Goal: Task Accomplishment & Management: Use online tool/utility

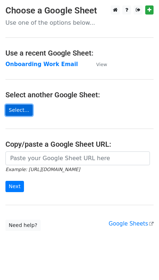
click at [17, 112] on link "Select..." at bounding box center [18, 110] width 27 height 11
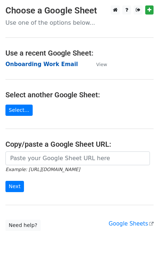
click at [35, 66] on strong "Onboarding Work Email" at bounding box center [41, 64] width 73 height 7
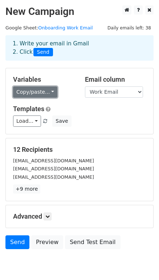
click at [57, 98] on link "Copy/paste..." at bounding box center [35, 92] width 44 height 11
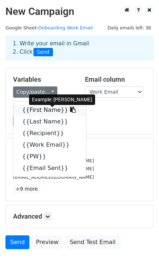
click at [54, 116] on link "{{First Name}}" at bounding box center [49, 110] width 73 height 12
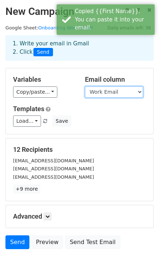
click at [140, 98] on select "First Name Last Name Recipient Work Email PW Email Sent" at bounding box center [114, 92] width 58 height 11
select select "Recipient"
click at [85, 93] on select "First Name Last Name Recipient Work Email PW Email Sent" at bounding box center [114, 92] width 58 height 11
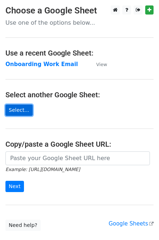
click at [17, 113] on link "Select..." at bounding box center [18, 110] width 27 height 11
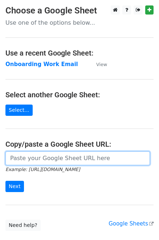
click at [27, 164] on input "url" at bounding box center [77, 159] width 145 height 14
paste input "https://docs.google.com/spreadsheets/d/1E6Zj6e1Ffe48U99KX1oB52kMg9LkUJIA/edit?g…"
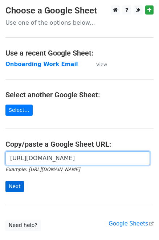
type input "https://docs.google.com/spreadsheets/d/1E6Zj6e1Ffe48U99KX1oB52kMg9LkUJIA/edit?g…"
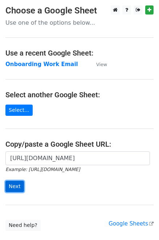
click at [17, 192] on input "Next" at bounding box center [14, 186] width 19 height 11
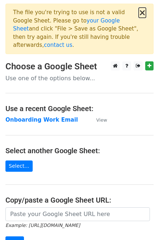
click at [139, 15] on button "×" at bounding box center [142, 12] width 7 height 9
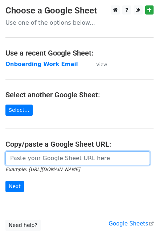
click at [26, 165] on input "url" at bounding box center [77, 159] width 145 height 14
paste input "https://docs.google.com/spreadsheets/d/1bd7Lur5AbZGCoYfgC3bERmHkxUPgpylSqAc5Zti…"
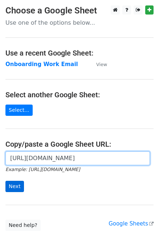
type input "https://docs.google.com/spreadsheets/d/1bd7Lur5AbZGCoYfgC3bERmHkxUPgpylSqAc5Zti…"
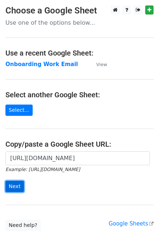
click at [13, 192] on input "Next" at bounding box center [14, 186] width 19 height 11
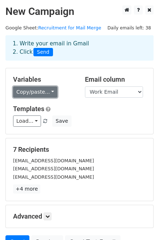
click at [57, 98] on link "Copy/paste..." at bounding box center [35, 92] width 44 height 11
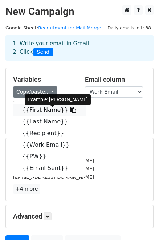
click at [58, 116] on link "{{First Name}}" at bounding box center [49, 110] width 73 height 12
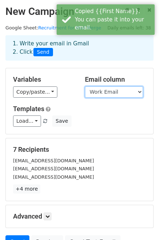
click at [139, 98] on select "First Name Last Name Recipient Work Email PW Email Sent" at bounding box center [114, 92] width 58 height 11
select select "Recipient"
click at [85, 93] on select "First Name Last Name Recipient Work Email PW Email Sent" at bounding box center [114, 92] width 58 height 11
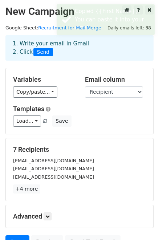
click at [105, 127] on div "Load... No templates saved Save" at bounding box center [80, 121] width 144 height 11
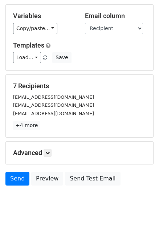
scroll to position [96, 0]
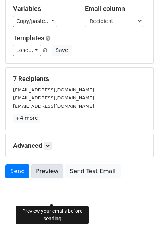
click at [49, 166] on link "Preview" at bounding box center [47, 172] width 32 height 14
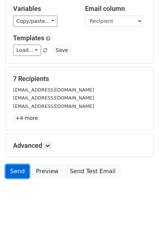
click at [19, 167] on link "Send" at bounding box center [17, 172] width 24 height 14
